Goal: Answer question/provide support

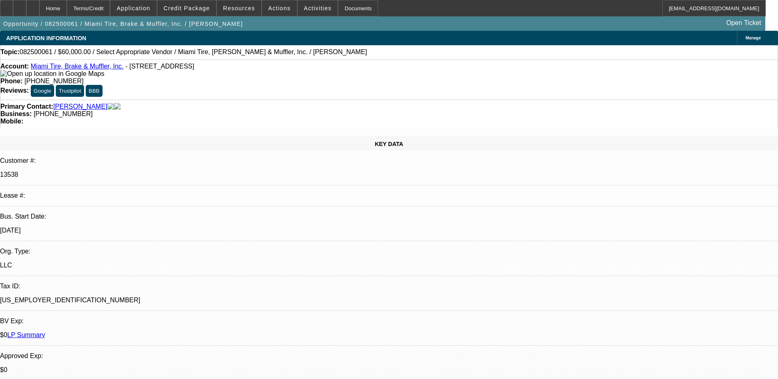
select select "0"
select select "2"
select select "0.1"
select select "4"
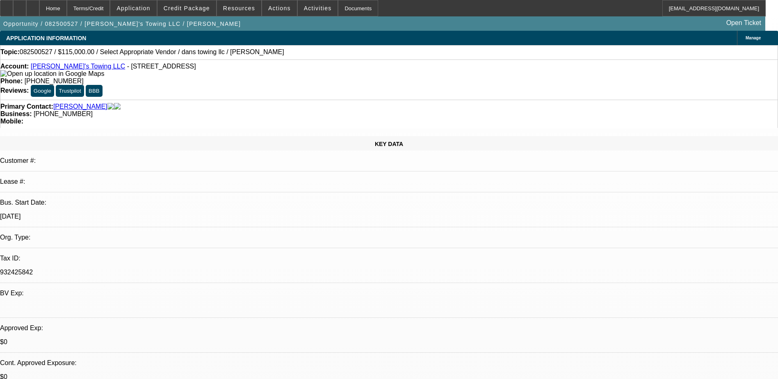
select select "0"
select select "2"
select select "0.1"
select select "4"
